Goal: Find specific page/section

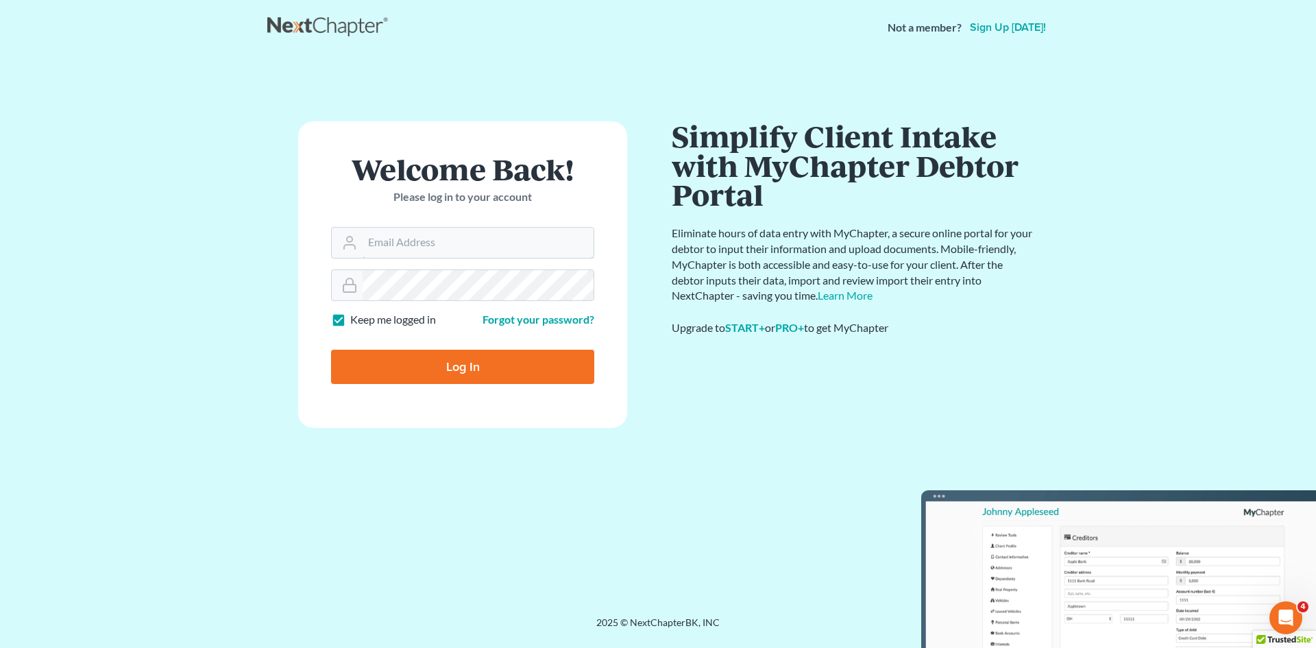
type input "[EMAIL_ADDRESS][DOMAIN_NAME]"
click at [483, 367] on input "Log In" at bounding box center [462, 366] width 263 height 34
type input "Thinking..."
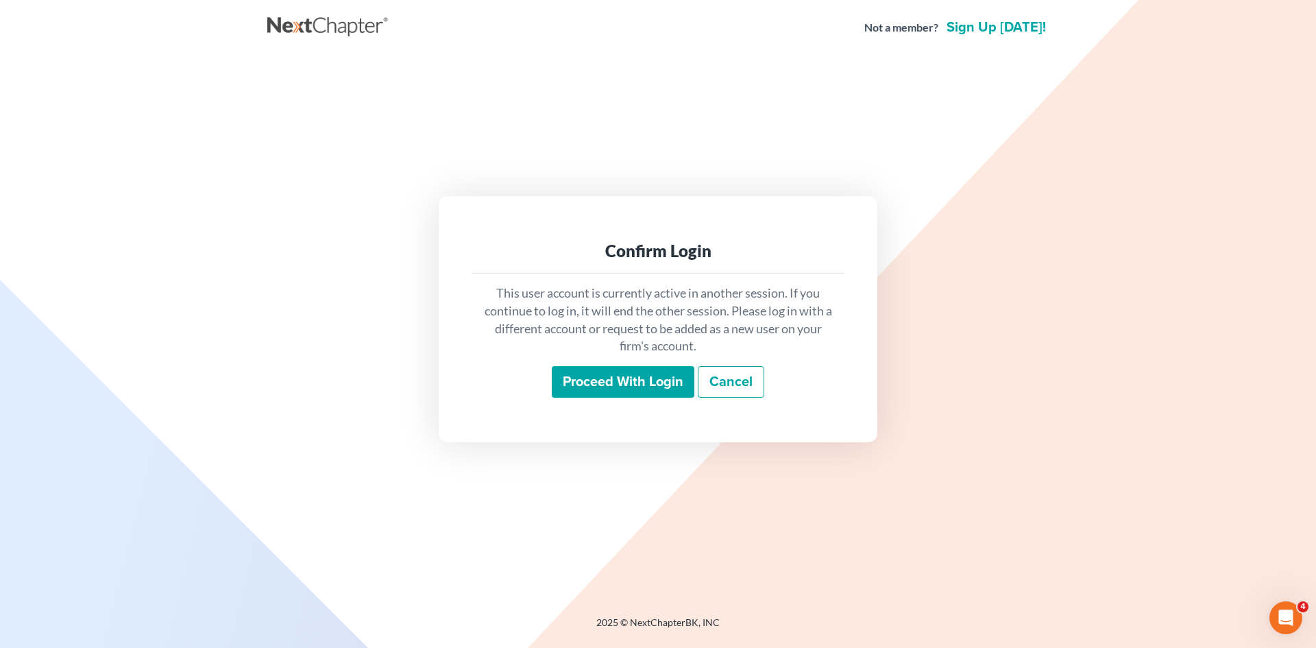
click at [636, 373] on input "Proceed with login" at bounding box center [623, 382] width 143 height 32
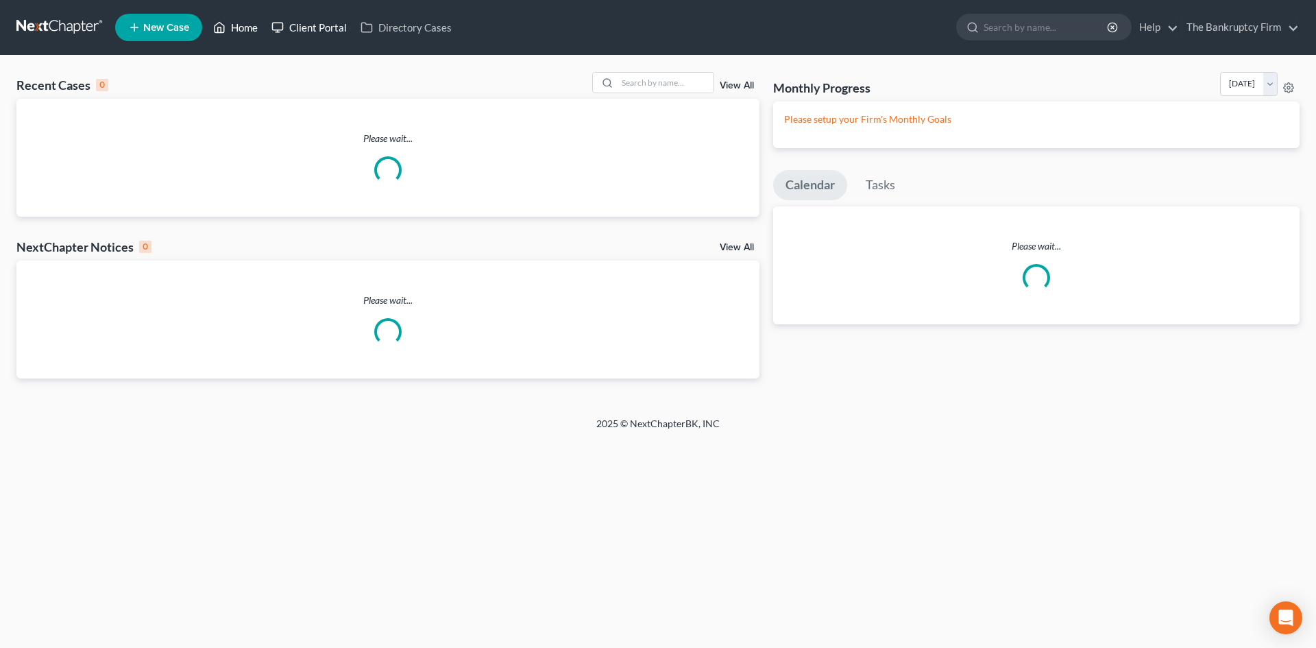
drag, startPoint x: 243, startPoint y: 23, endPoint x: 306, endPoint y: 23, distance: 63.0
click at [243, 23] on link "Home" at bounding box center [235, 27] width 58 height 25
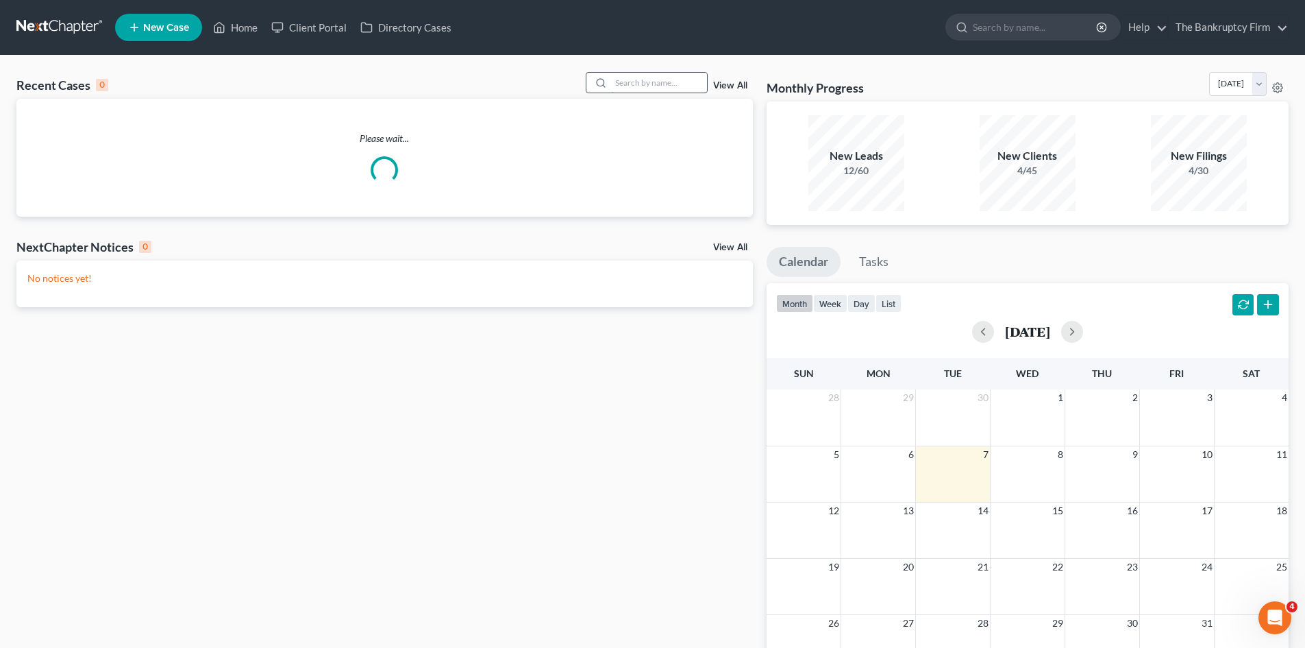
click at [643, 84] on input "search" at bounding box center [659, 83] width 96 height 20
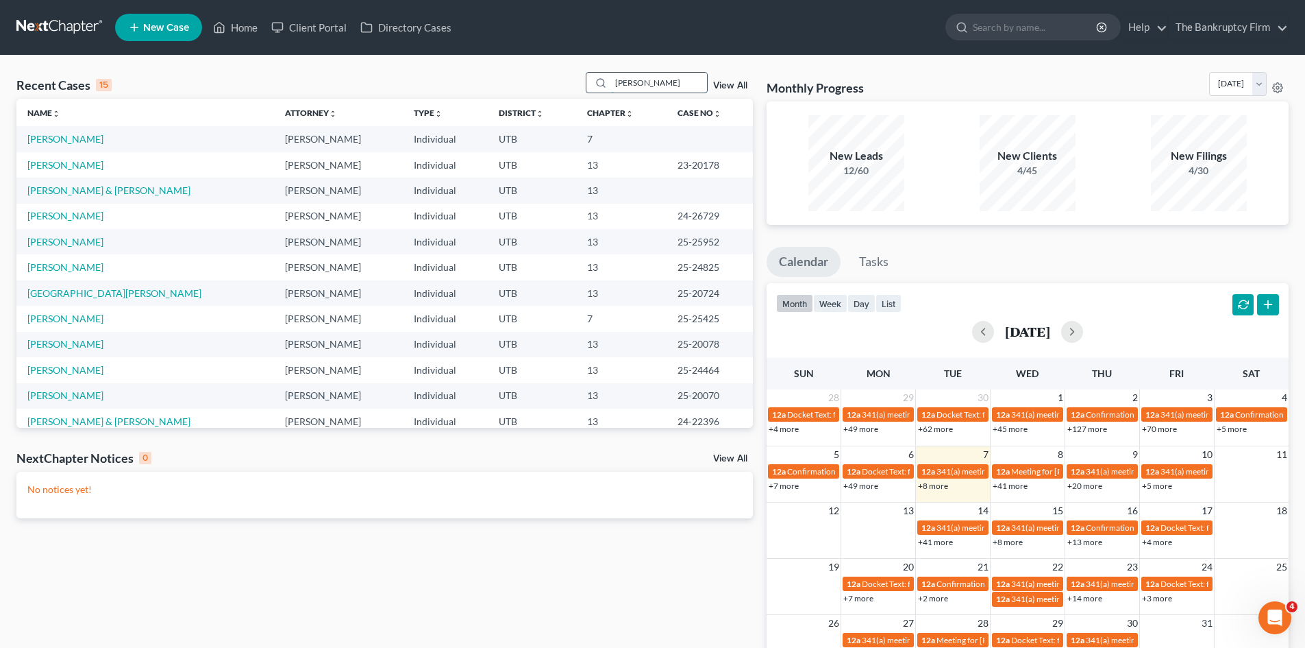
type input "thorsted"
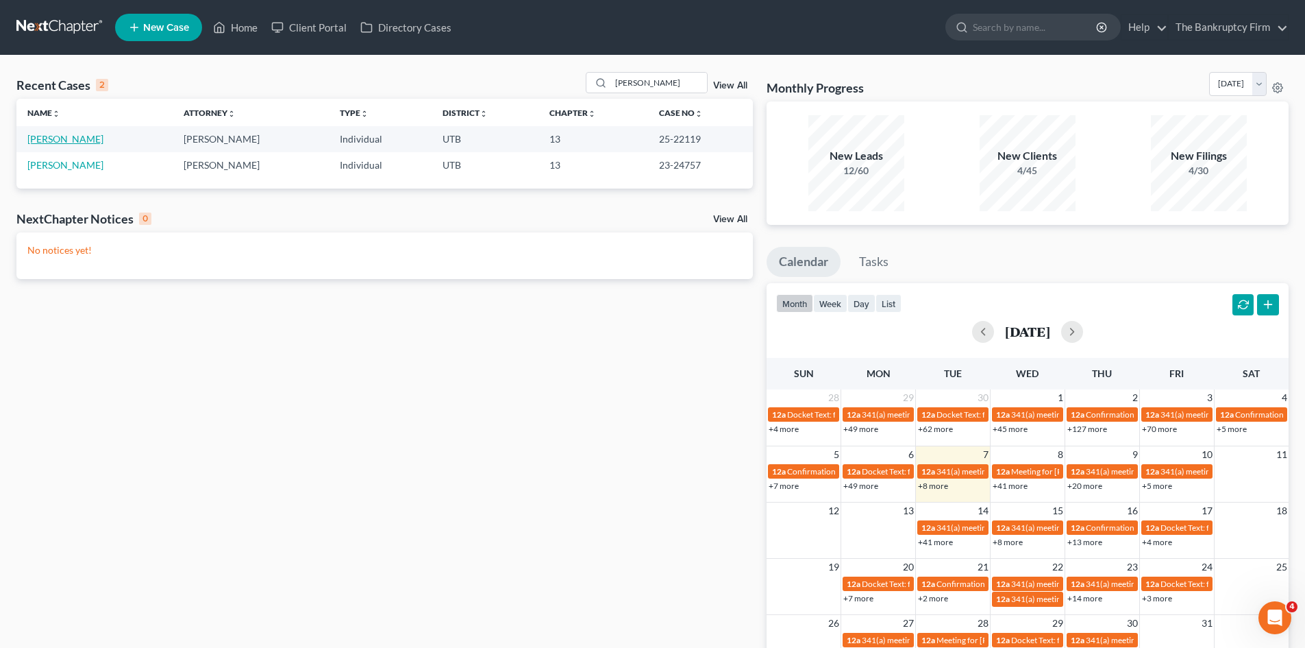
click at [54, 135] on link "Thorsted, Janet" at bounding box center [65, 139] width 76 height 12
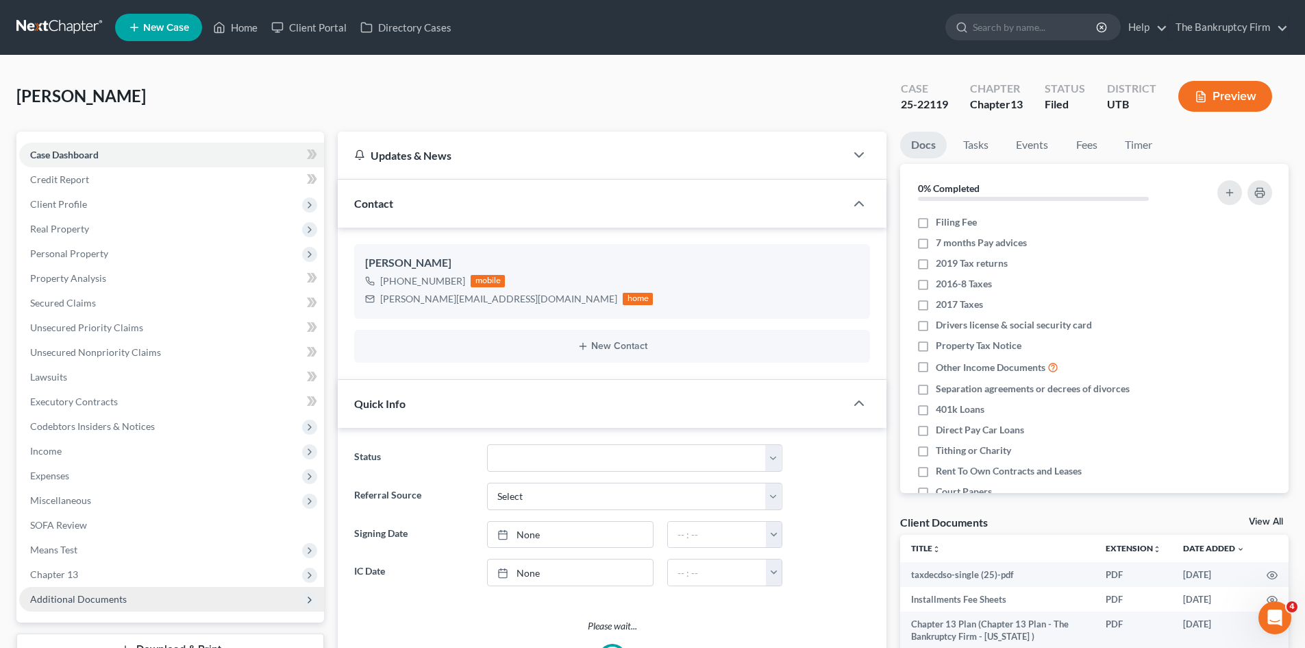
scroll to position [95, 0]
click at [86, 595] on span "Additional Documents" at bounding box center [78, 599] width 97 height 12
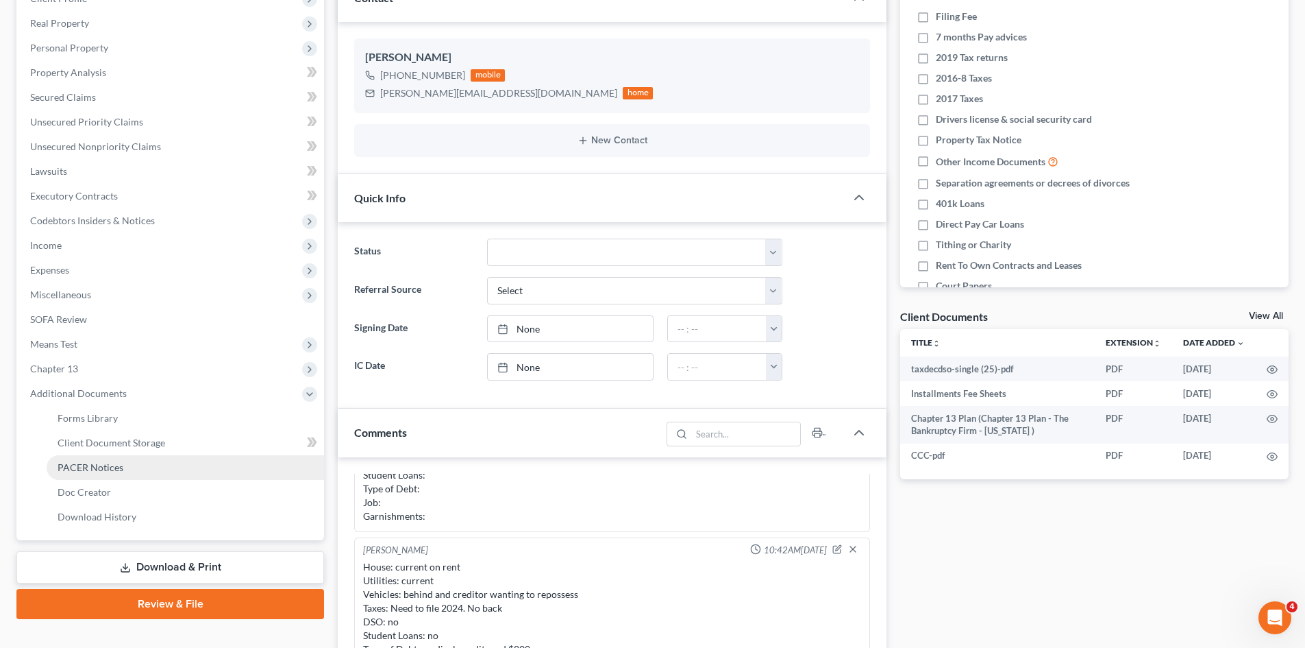
click at [82, 466] on span "PACER Notices" at bounding box center [91, 467] width 66 height 12
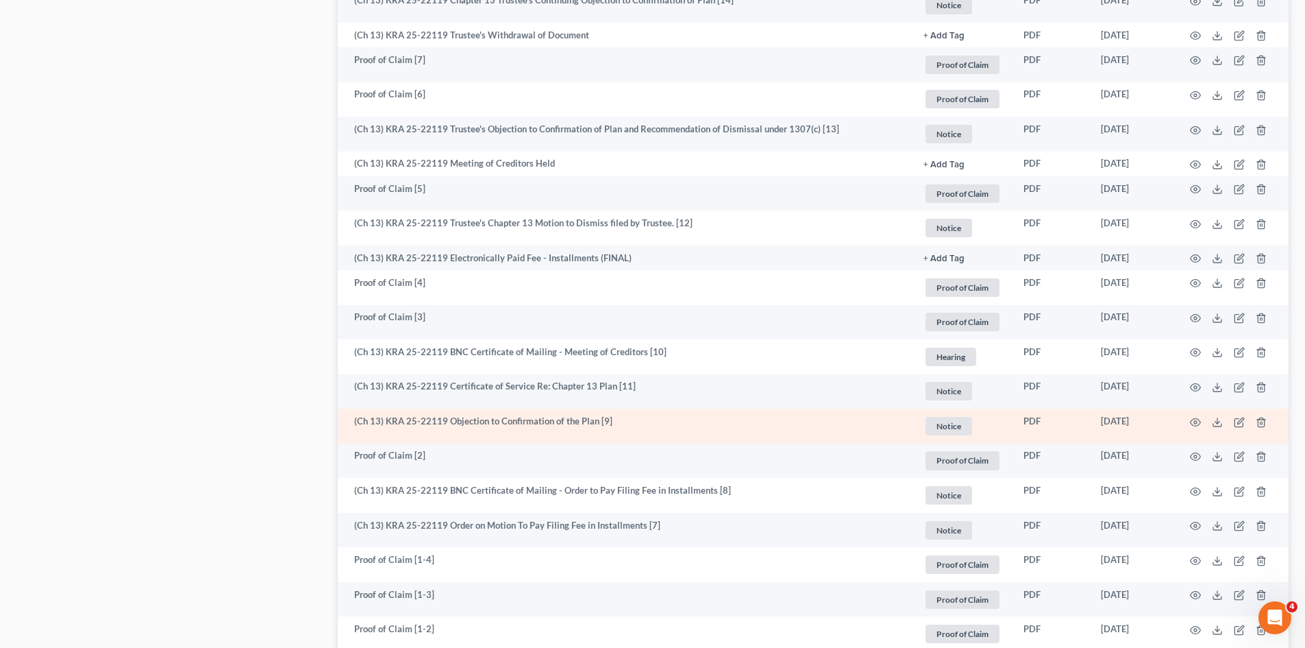
scroll to position [1439, 0]
click at [1197, 420] on circle "button" at bounding box center [1195, 421] width 3 height 3
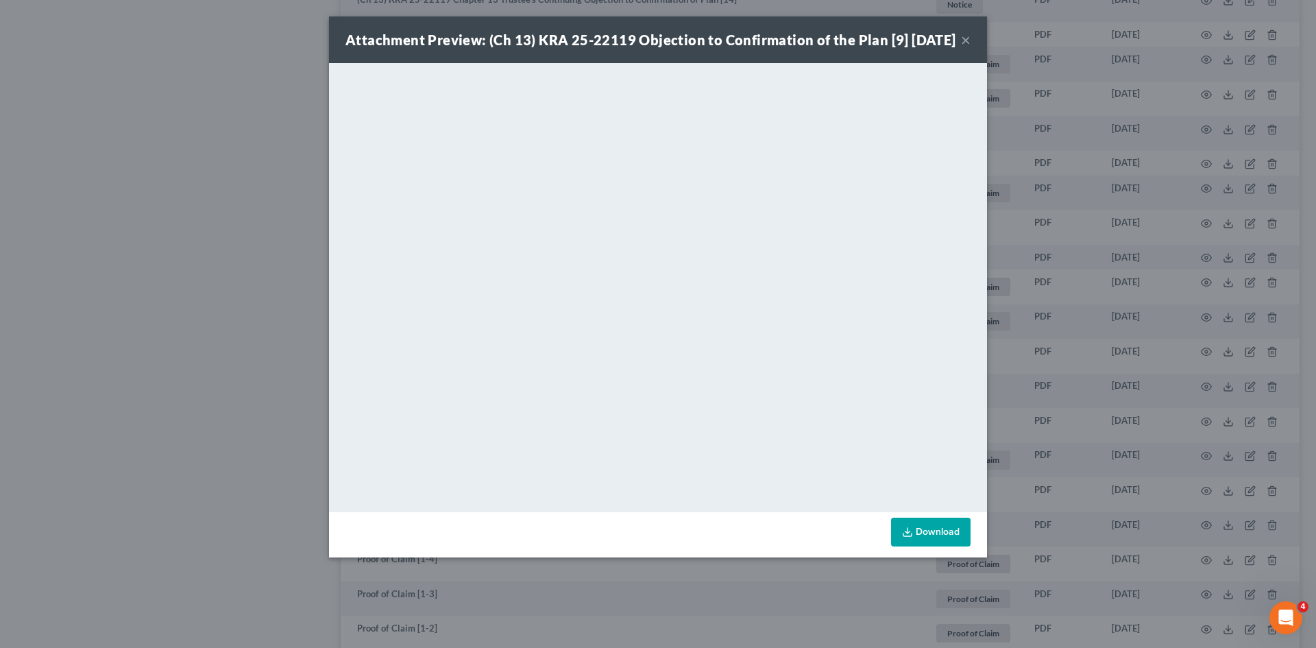
click at [966, 46] on button "×" at bounding box center [966, 40] width 10 height 16
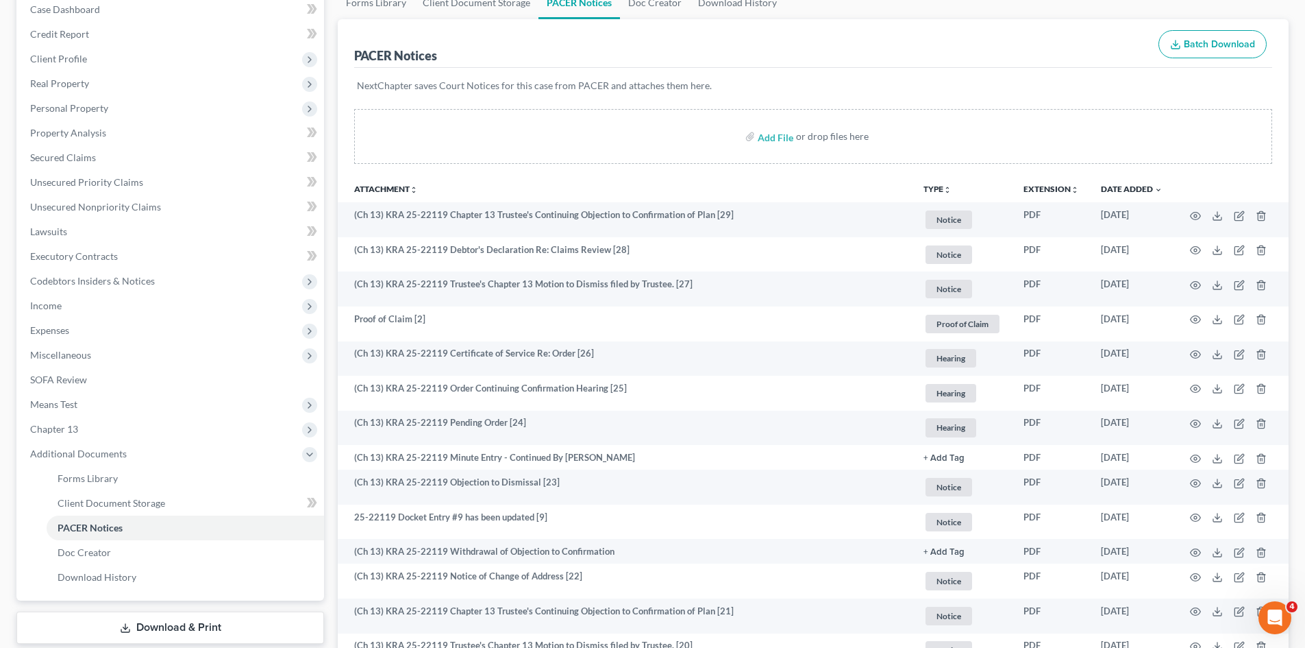
scroll to position [0, 0]
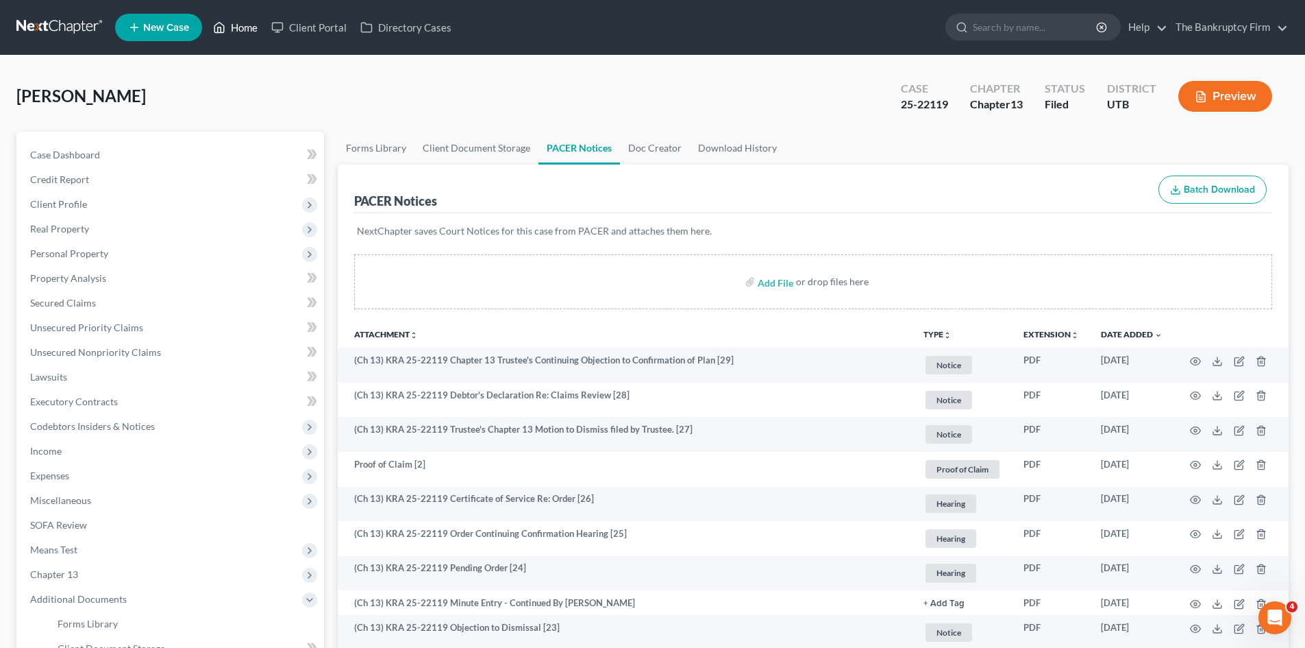
drag, startPoint x: 256, startPoint y: 25, endPoint x: 504, endPoint y: 53, distance: 249.6
click at [256, 25] on link "Home" at bounding box center [235, 27] width 58 height 25
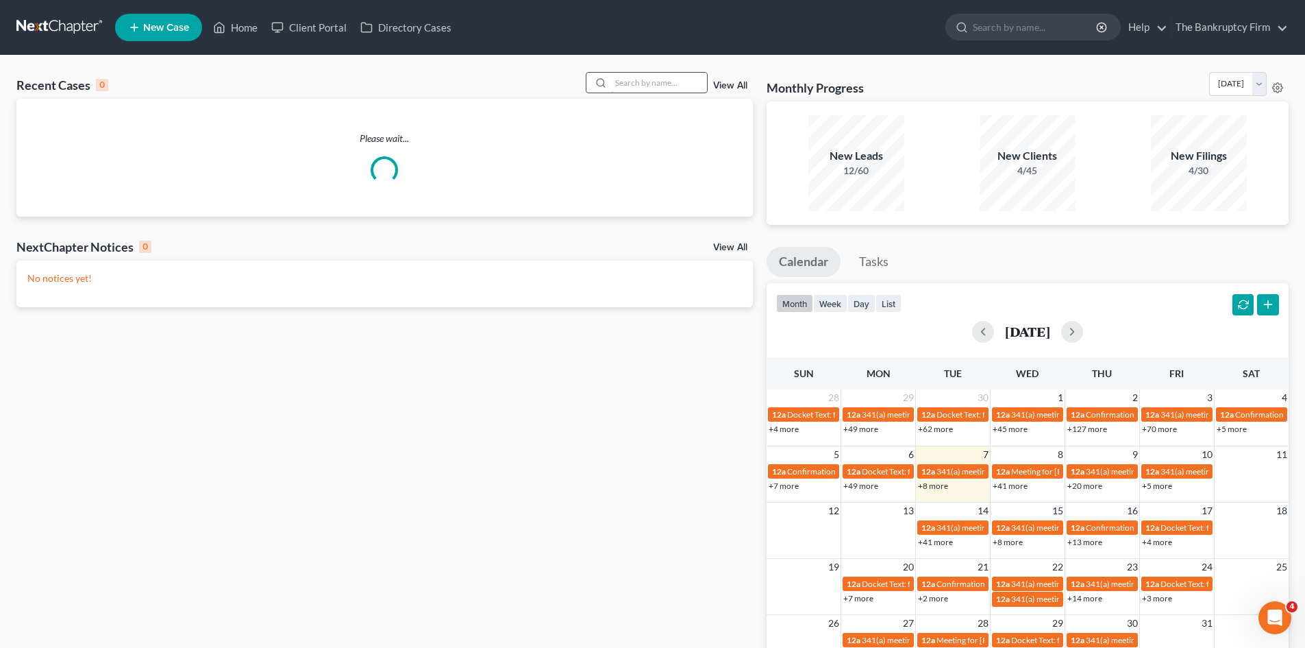
click at [637, 80] on input "search" at bounding box center [659, 83] width 96 height 20
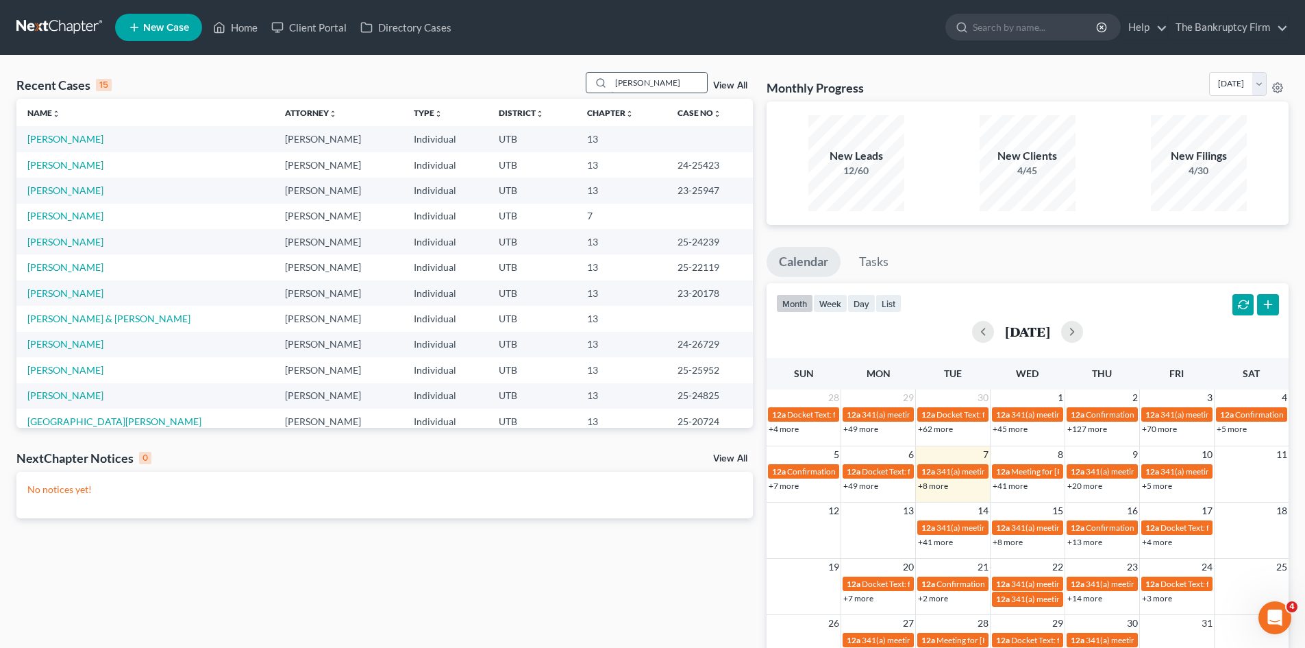
type input "everett"
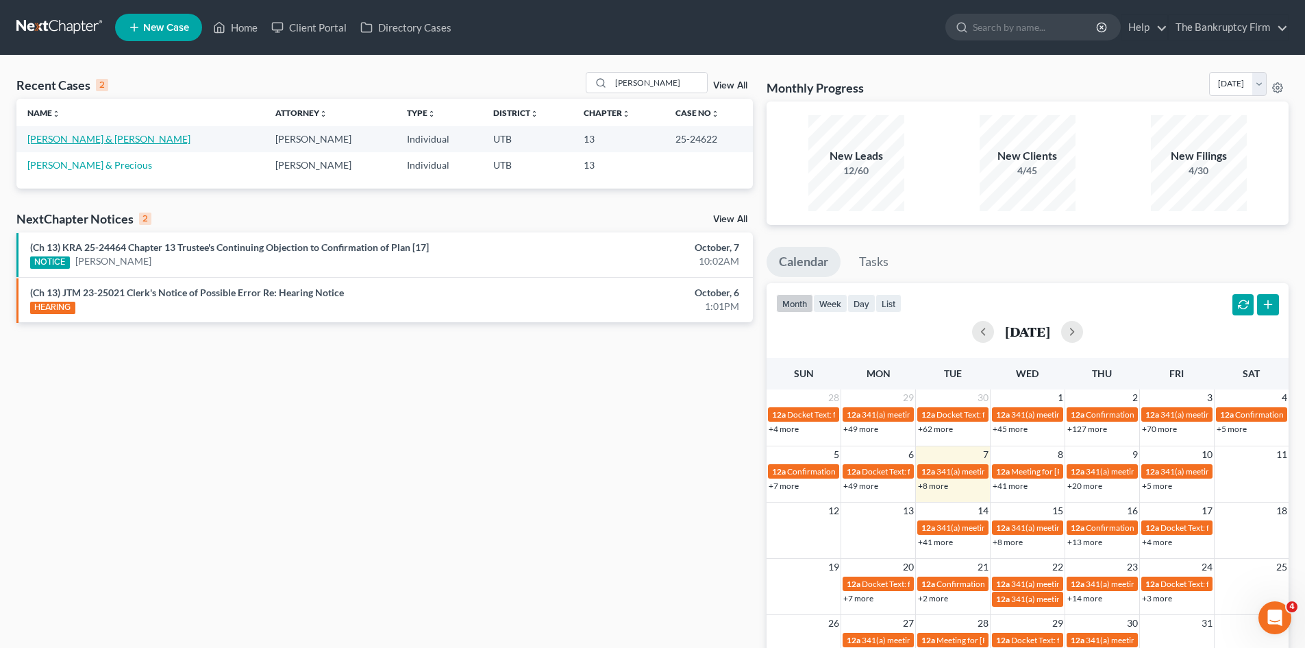
click at [91, 136] on link "Everett, Dustin & Tiffany" at bounding box center [108, 139] width 163 height 12
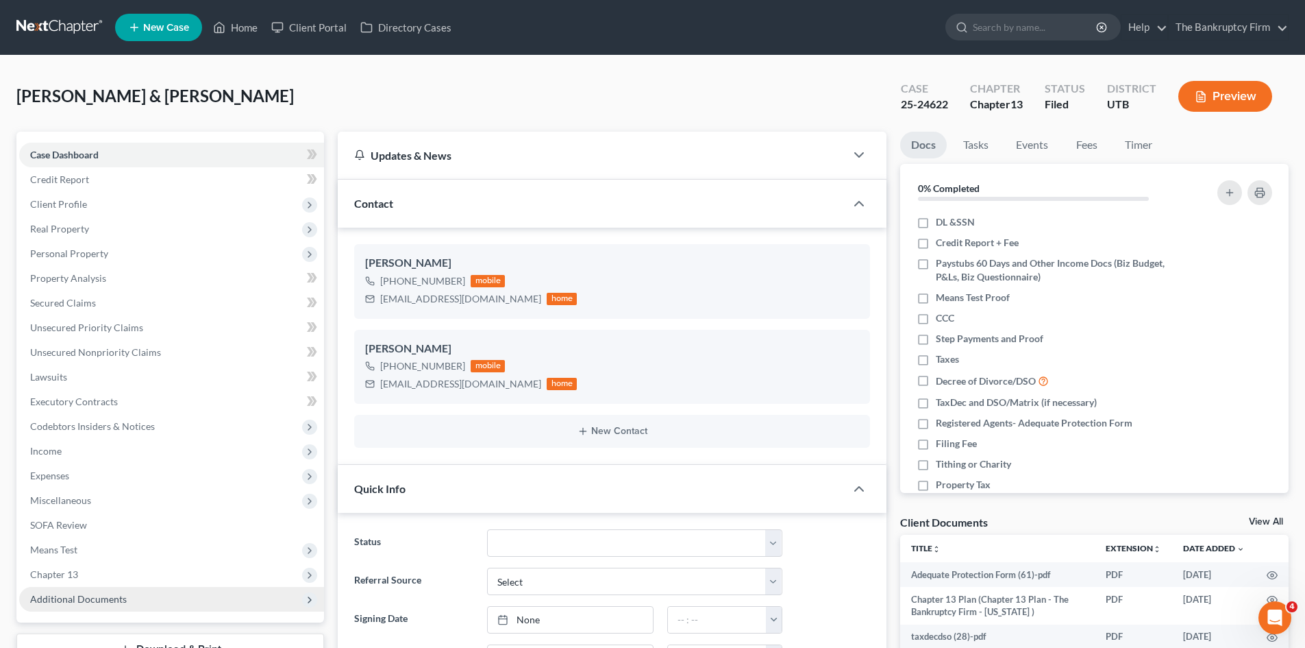
click at [77, 607] on span "Additional Documents" at bounding box center [171, 599] width 305 height 25
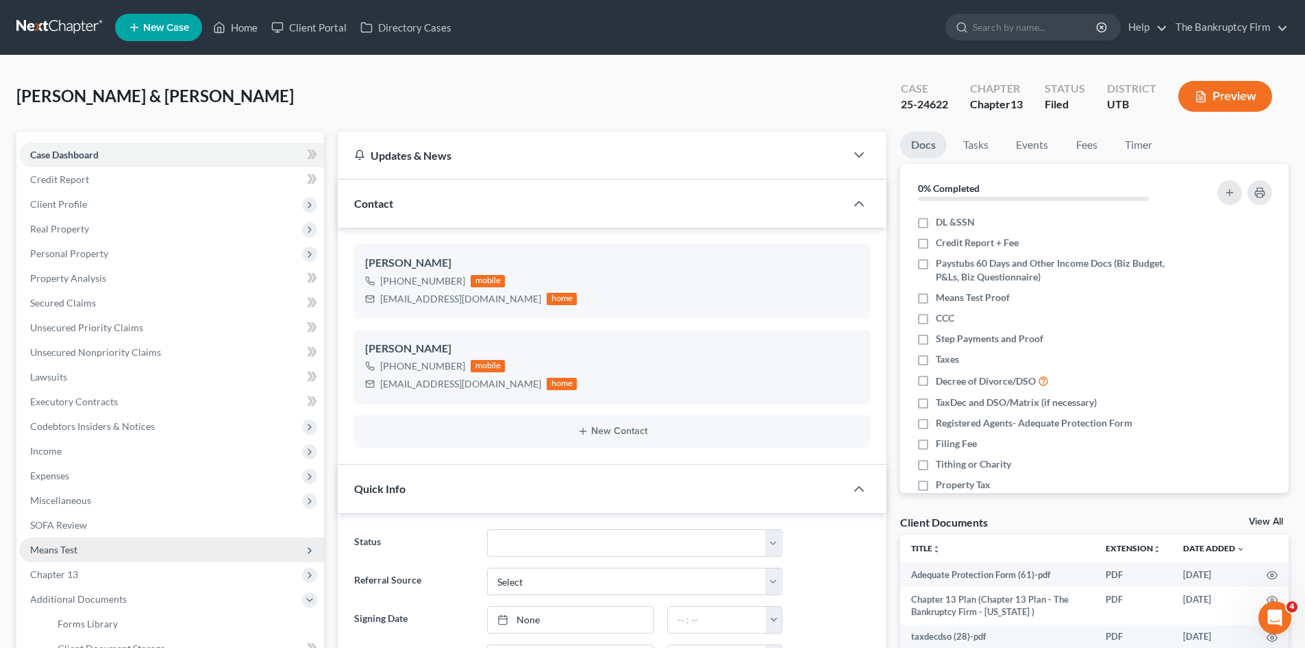
scroll to position [108, 0]
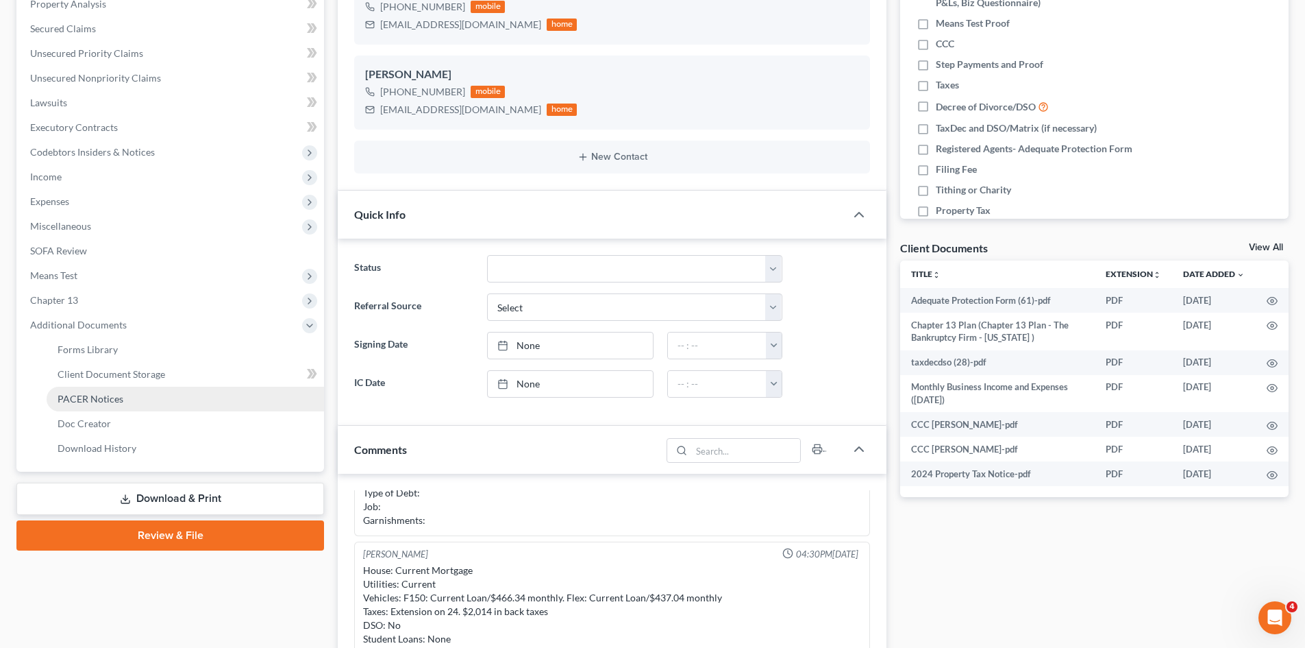
click at [96, 395] on span "PACER Notices" at bounding box center [91, 399] width 66 height 12
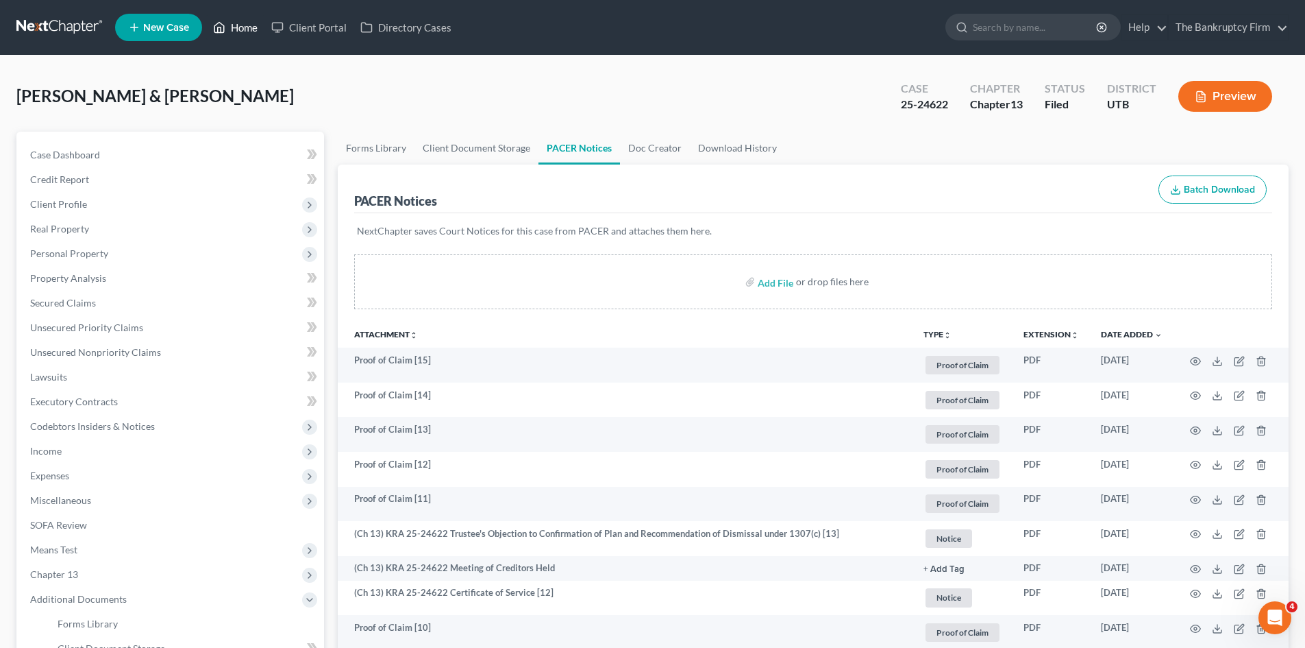
click at [253, 29] on link "Home" at bounding box center [235, 27] width 58 height 25
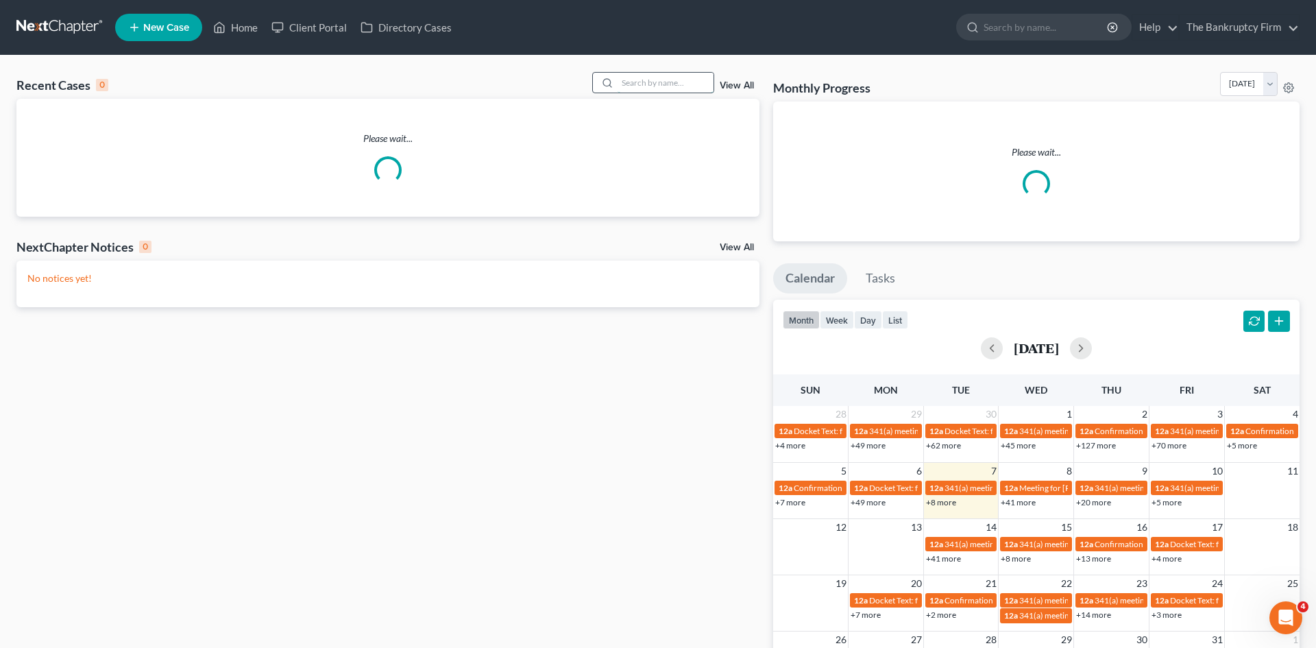
click at [624, 78] on input "search" at bounding box center [665, 83] width 96 height 20
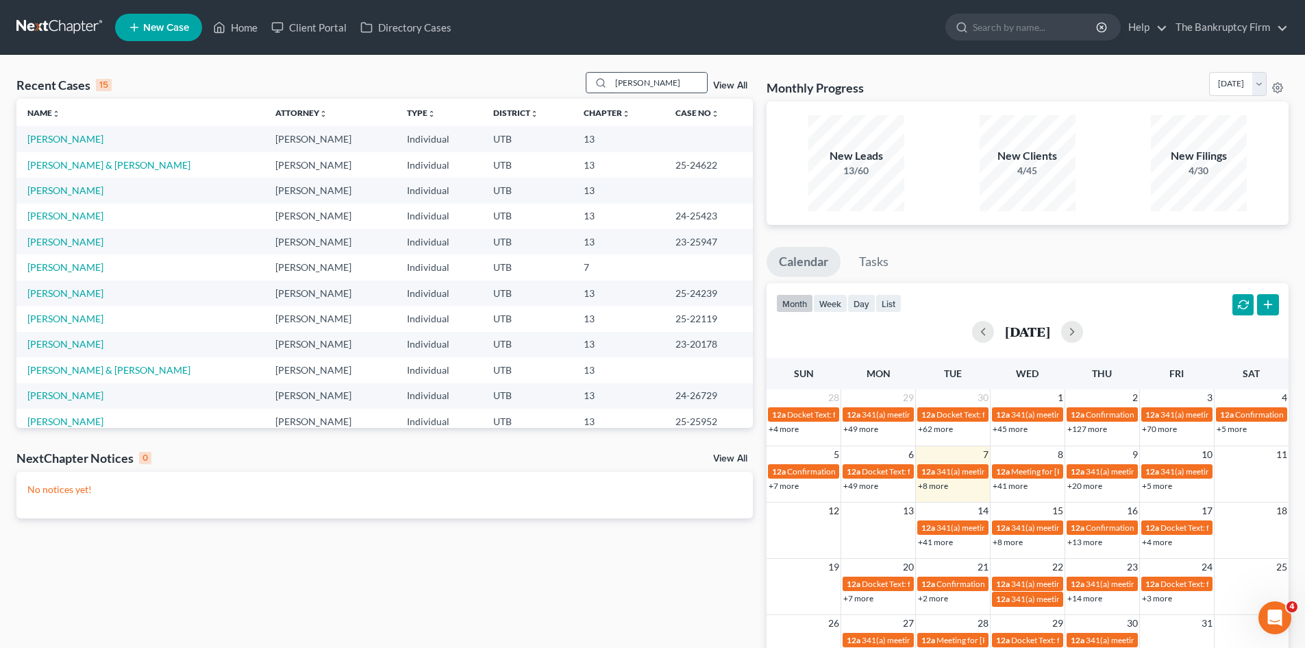
type input "derr"
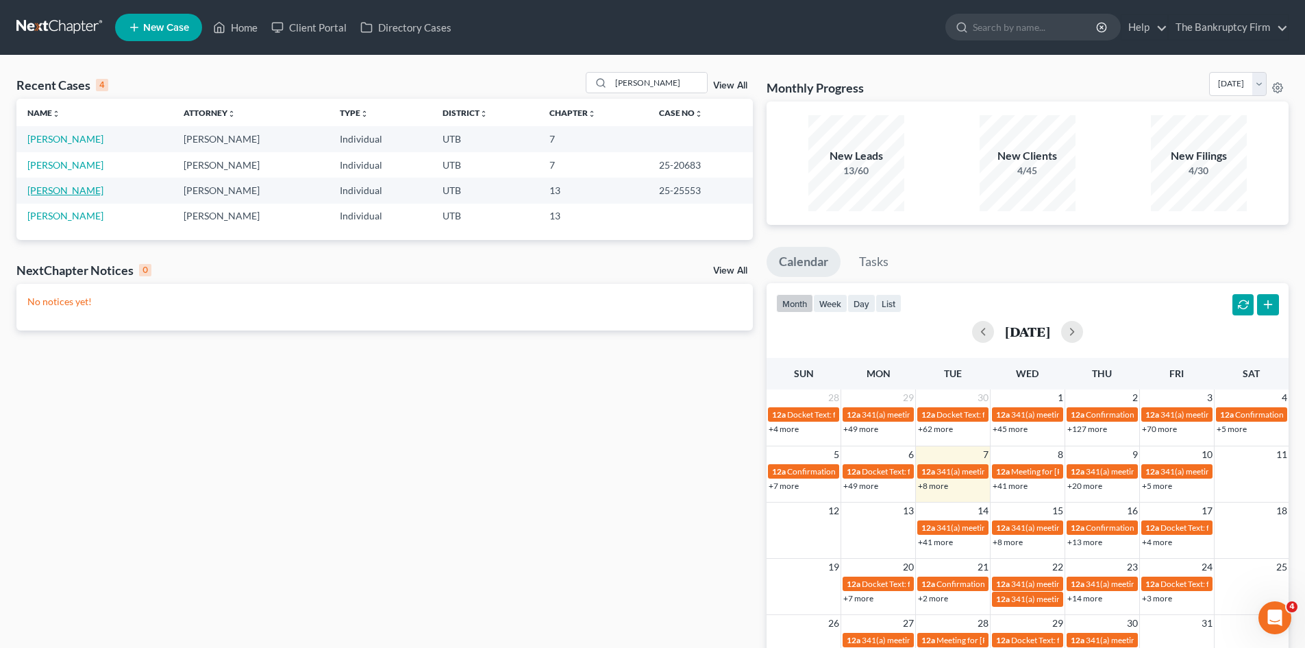
click at [42, 192] on link "Derr, Brady" at bounding box center [65, 190] width 76 height 12
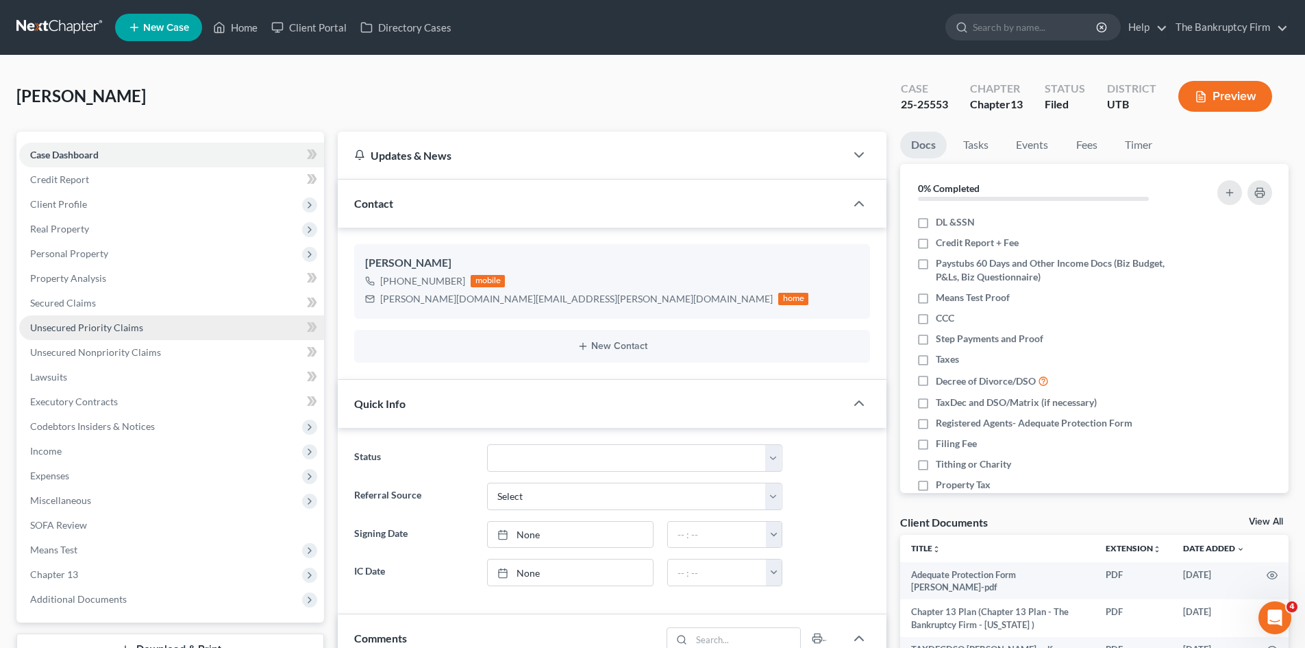
scroll to position [108, 0]
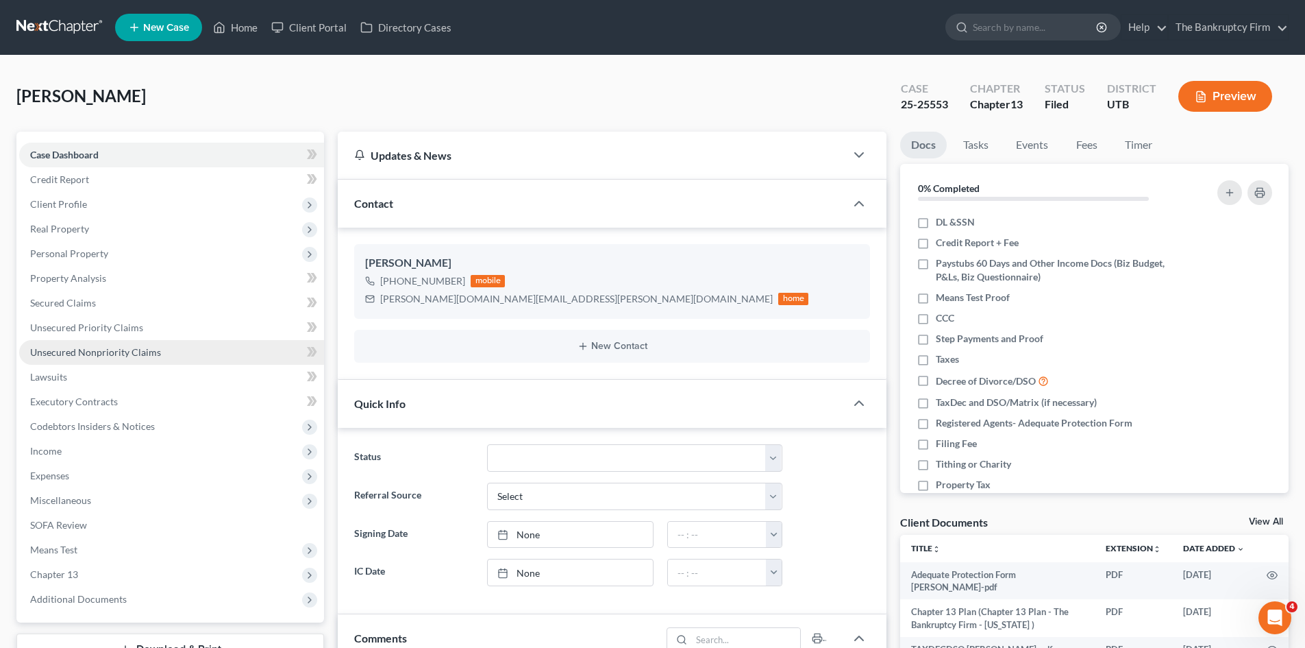
click at [68, 349] on span "Unsecured Nonpriority Claims" at bounding box center [95, 352] width 131 height 12
